Goal: Check status: Check status

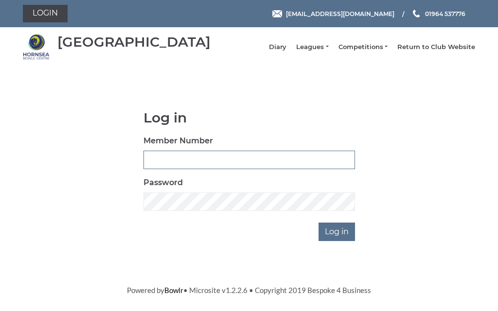
click at [200, 169] on input "Member Number" at bounding box center [248, 160] width 211 height 18
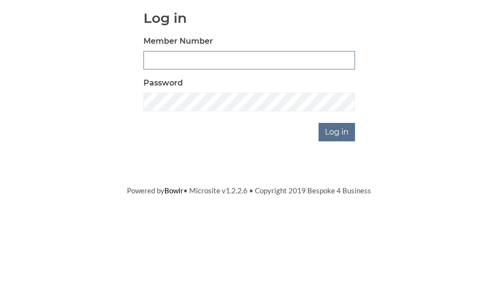
scroll to position [100, 0]
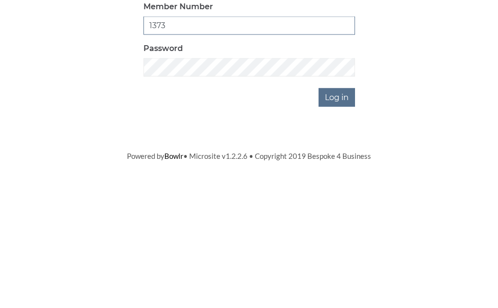
type input "1373"
click at [343, 223] on input "Log in" at bounding box center [336, 232] width 36 height 18
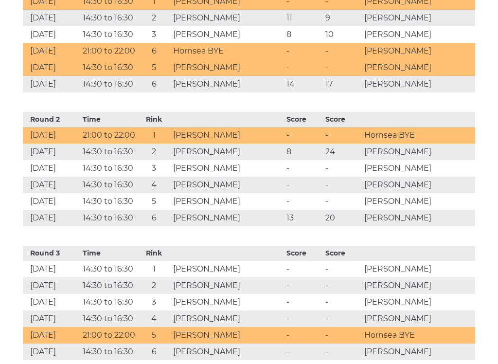
scroll to position [551, 0]
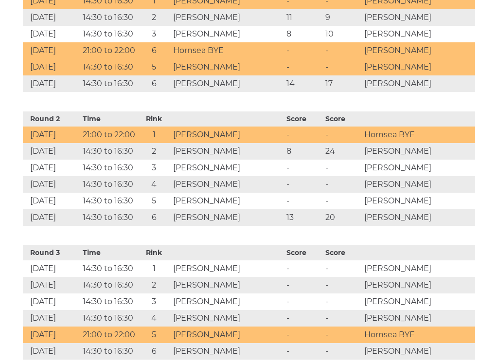
click at [239, 225] on td "[PERSON_NAME]" at bounding box center [227, 217] width 113 height 17
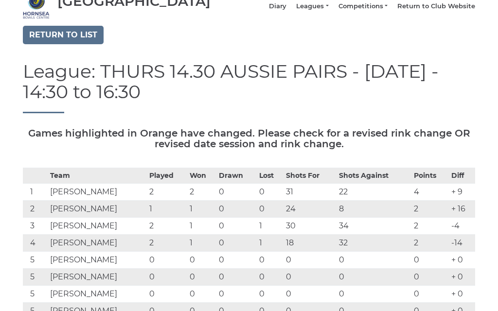
scroll to position [0, 0]
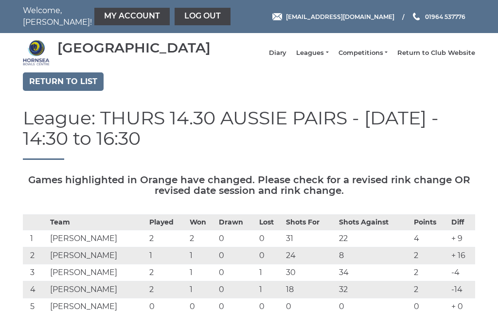
click at [328, 57] on link "Leagues" at bounding box center [312, 53] width 32 height 9
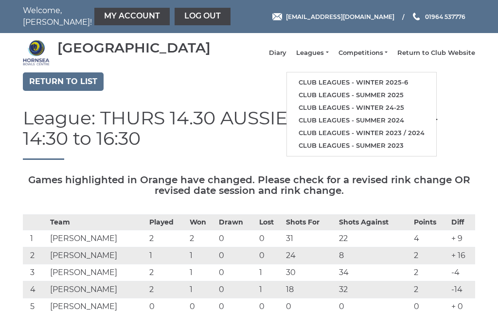
click at [377, 85] on link "Club leagues - Winter 2025-6" at bounding box center [361, 82] width 149 height 13
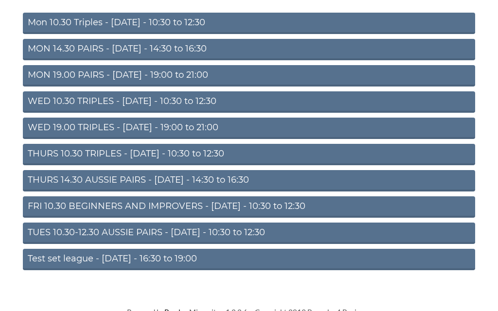
scroll to position [116, 0]
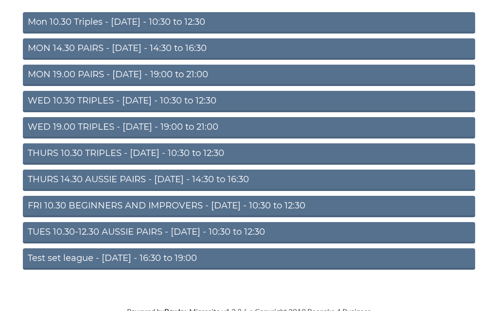
click at [112, 107] on link "WED 10.30 TRIPLES - [DATE] - 10:30 to 12:30" at bounding box center [249, 101] width 452 height 21
